Goal: Transaction & Acquisition: Purchase product/service

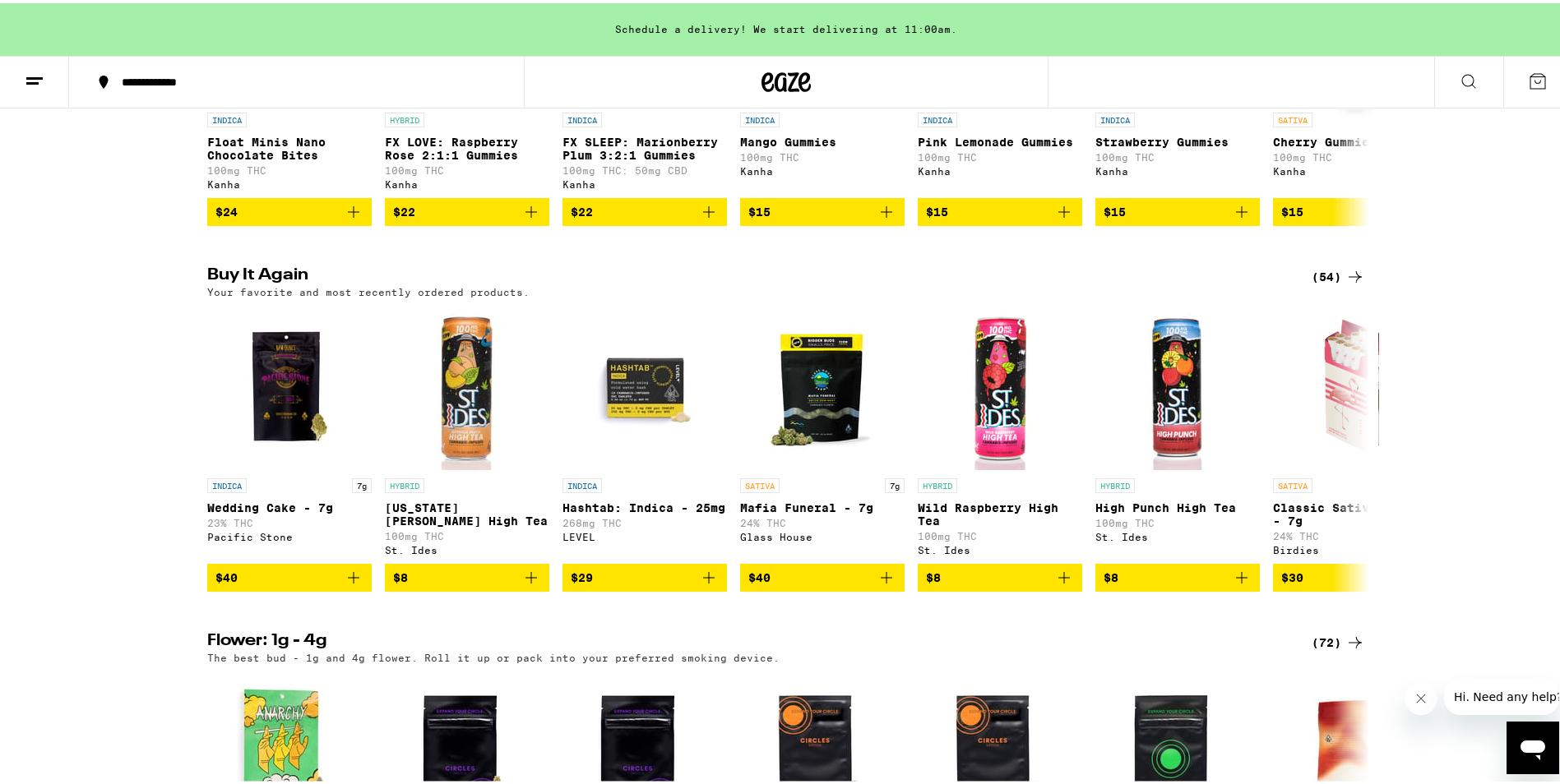
scroll to position [1151, 0]
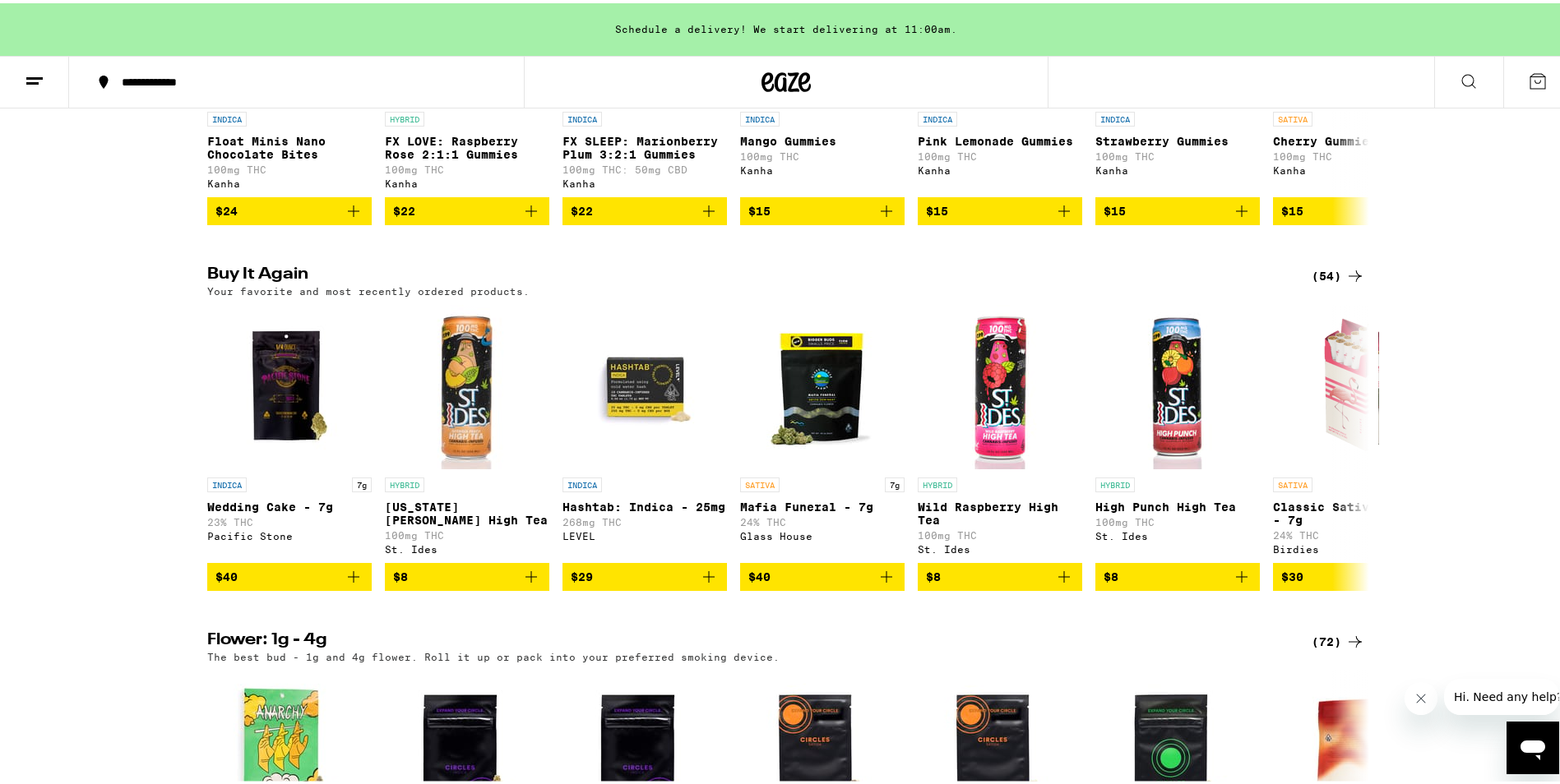
click at [1348, 283] on icon at bounding box center [1355, 272] width 19 height 19
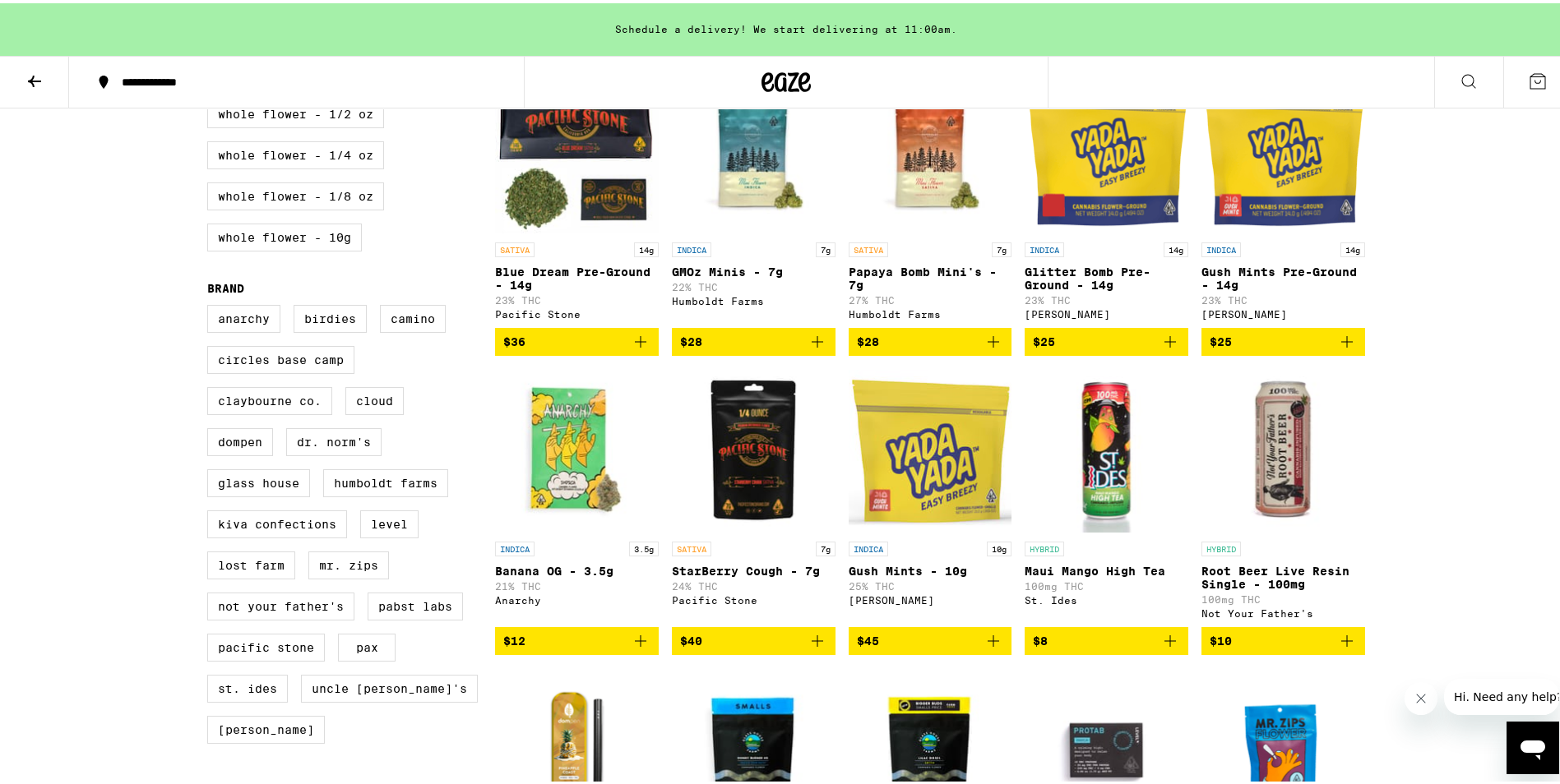
scroll to position [329, 0]
